Goal: Navigation & Orientation: Find specific page/section

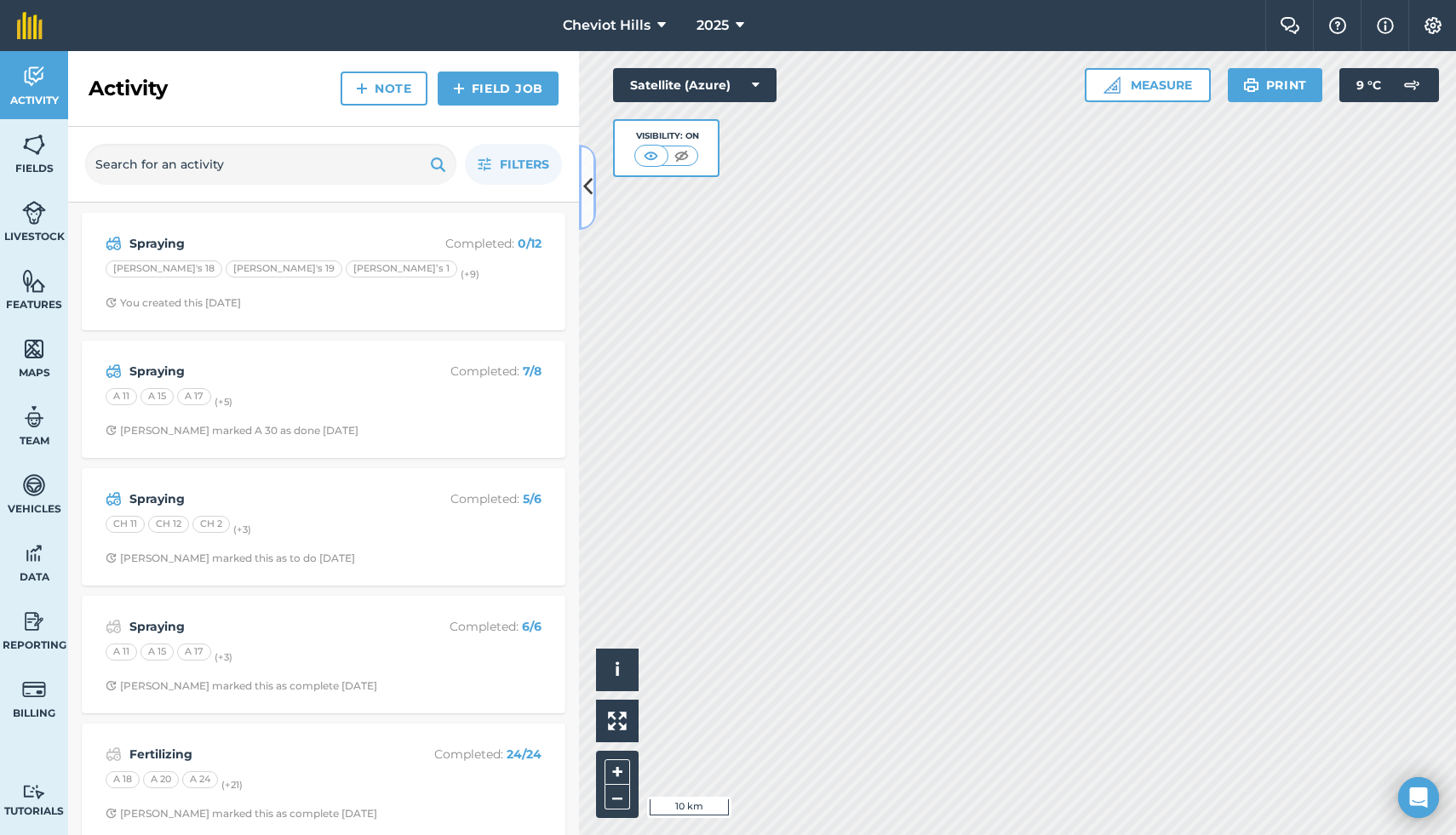
click at [584, 188] on icon at bounding box center [589, 187] width 10 height 30
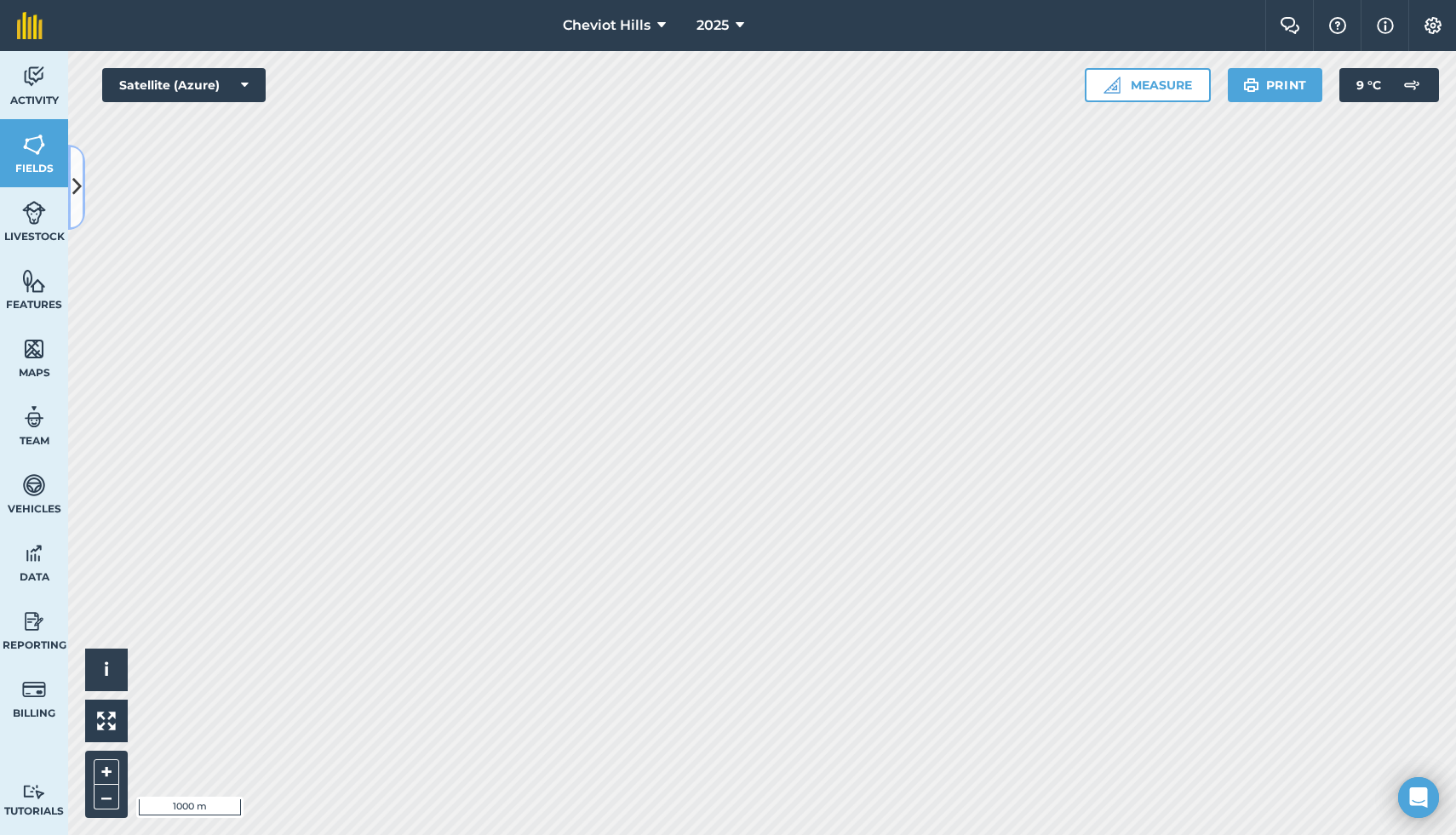
click at [78, 179] on icon at bounding box center [77, 187] width 10 height 30
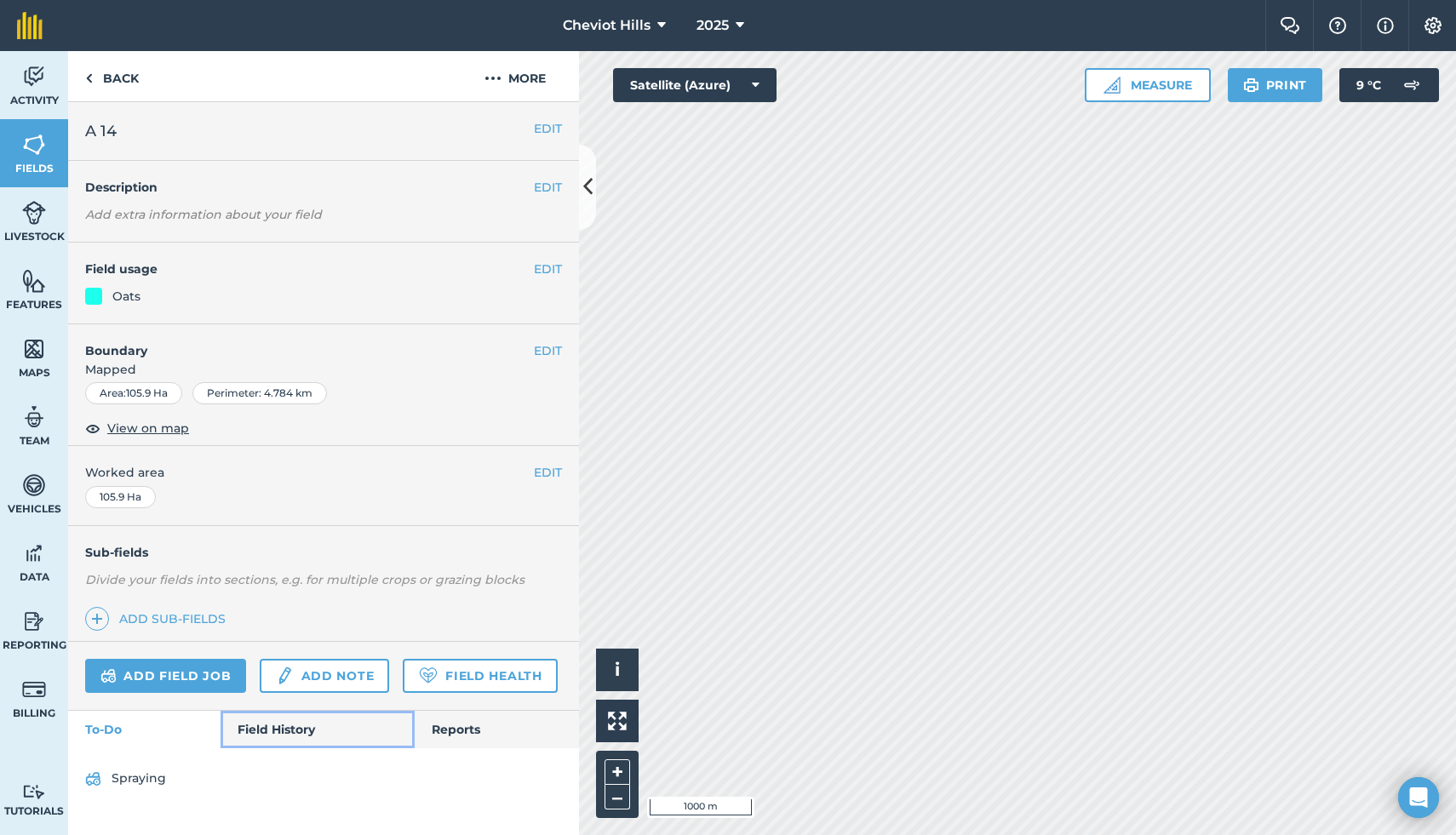
click at [284, 731] on link "Field History" at bounding box center [317, 730] width 193 height 37
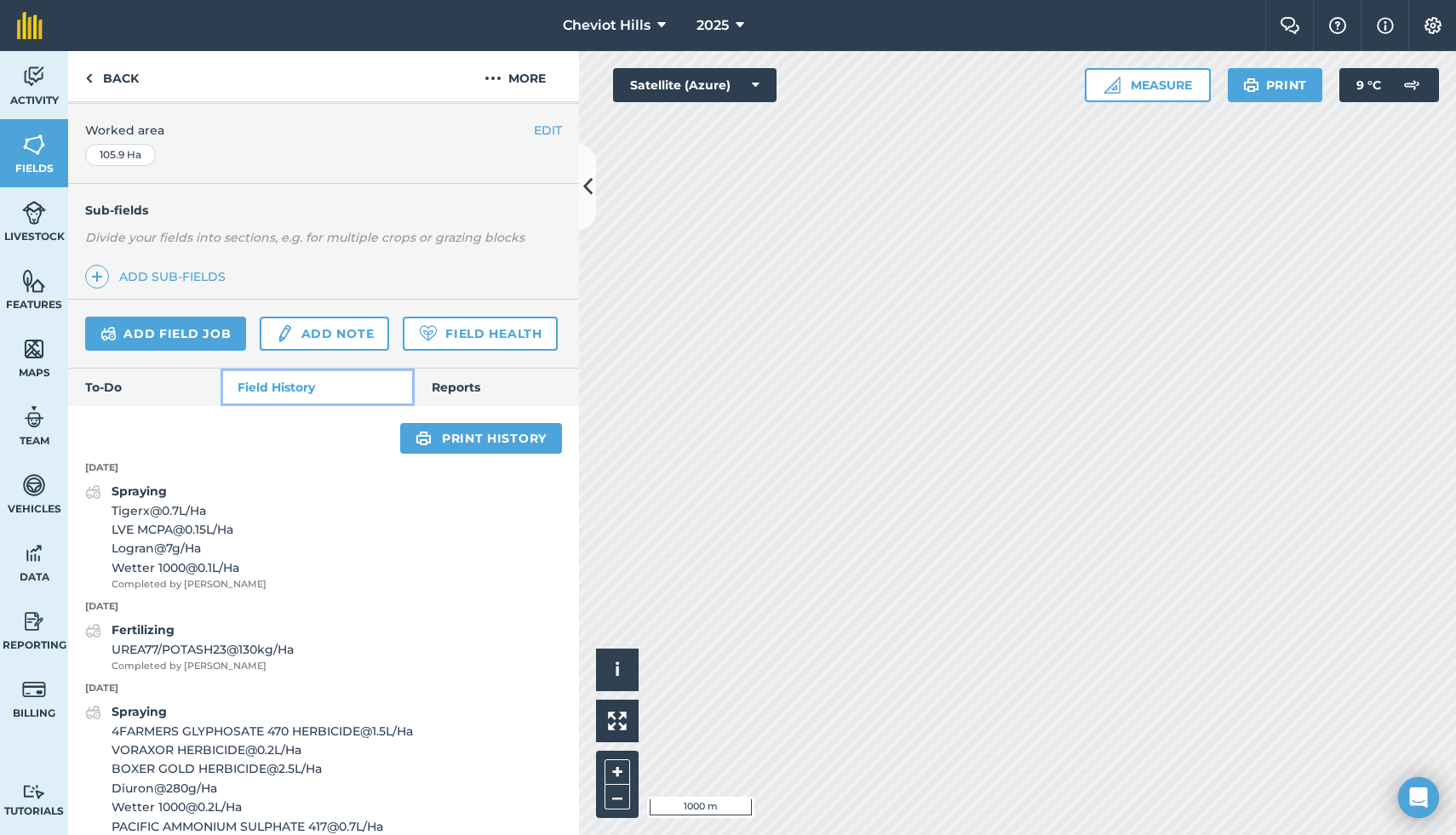
scroll to position [345, 0]
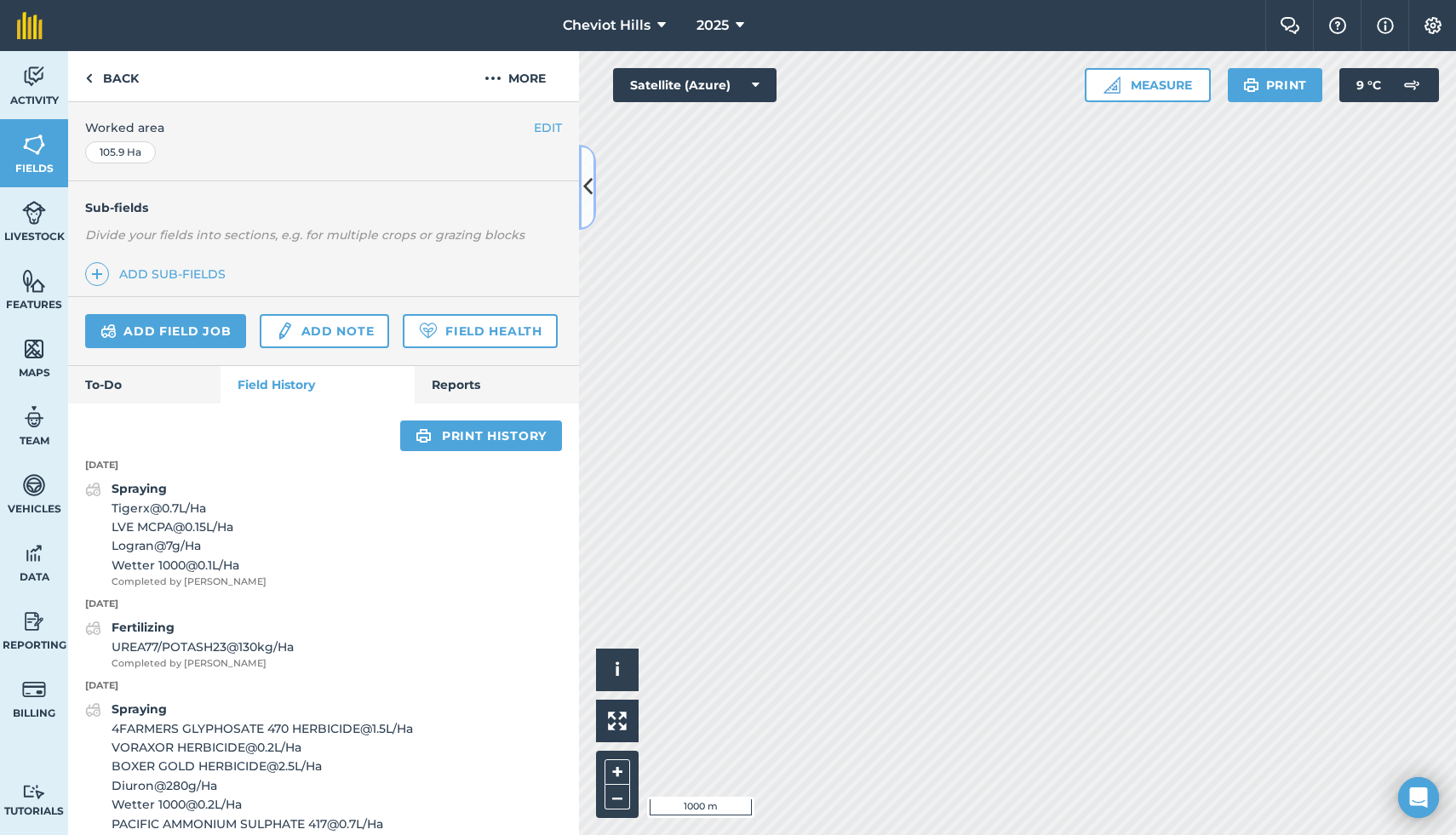
click at [580, 202] on button at bounding box center [587, 187] width 17 height 85
